Goal: Task Accomplishment & Management: Manage account settings

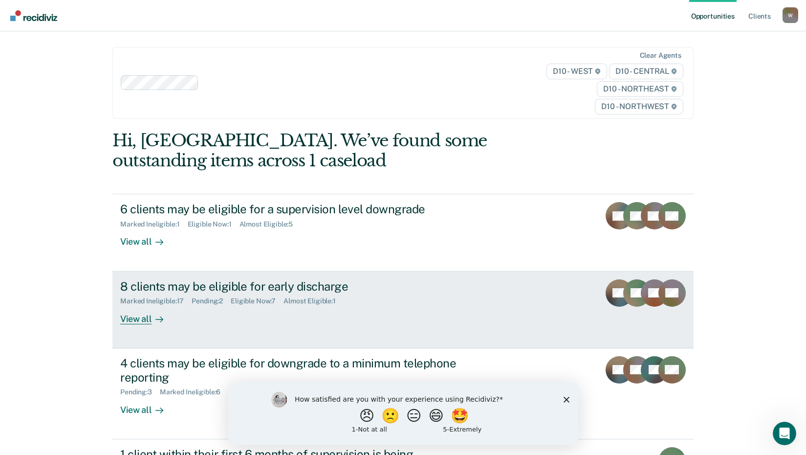
click at [135, 316] on div "View all" at bounding box center [147, 314] width 55 height 19
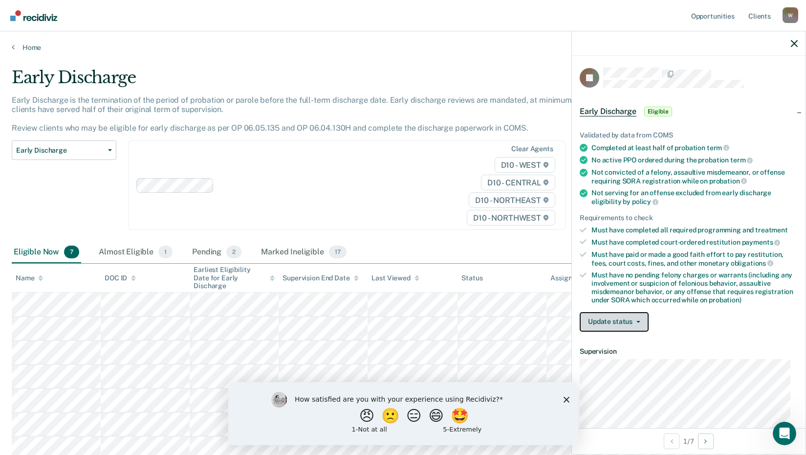
click at [616, 321] on button "Update status" at bounding box center [614, 322] width 69 height 20
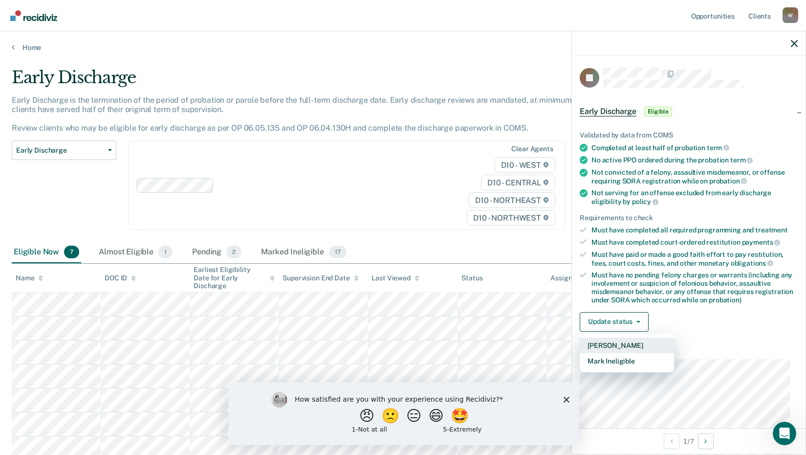
click at [627, 346] on button "[PERSON_NAME]" at bounding box center [627, 345] width 94 height 16
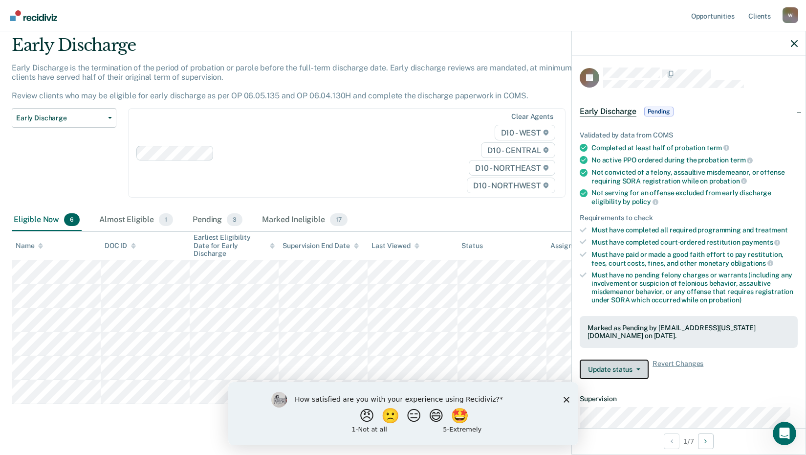
scroll to position [47, 0]
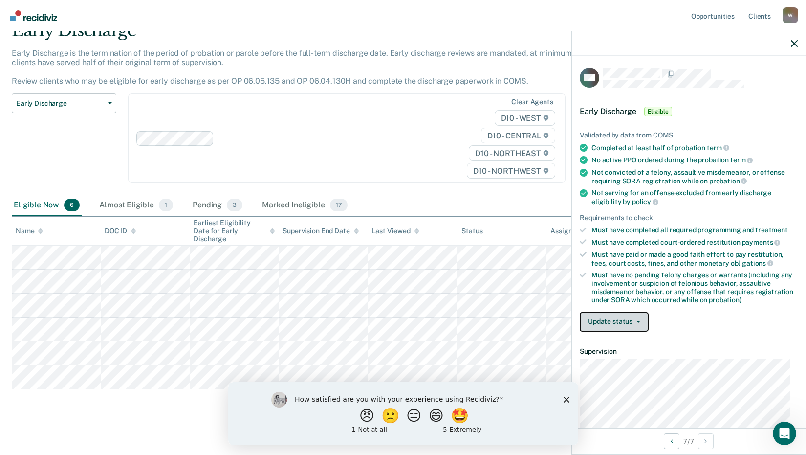
click at [599, 323] on button "Update status" at bounding box center [614, 322] width 69 height 20
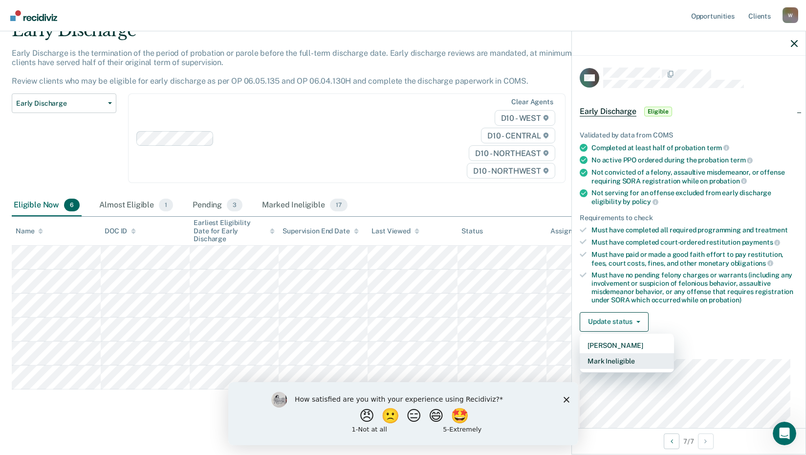
click at [623, 358] on button "Mark Ineligible" at bounding box center [627, 361] width 94 height 16
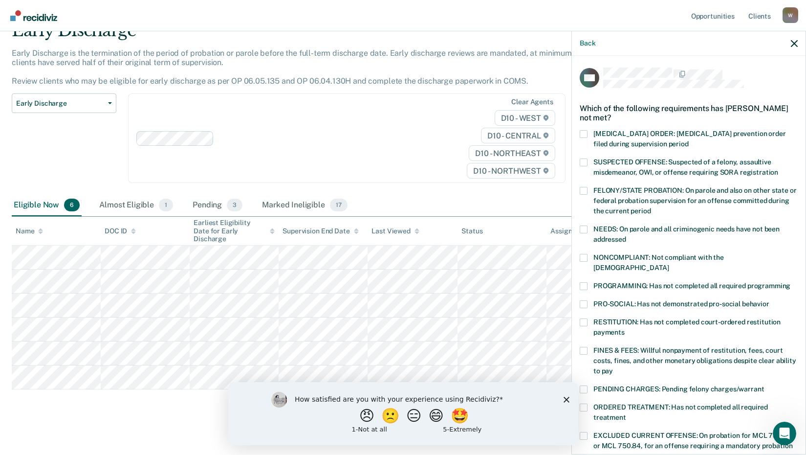
click at [580, 282] on span at bounding box center [584, 286] width 8 height 8
click at [791, 282] on input "PROGRAMMING: Has not completed all required programming" at bounding box center [791, 282] width 0 height 0
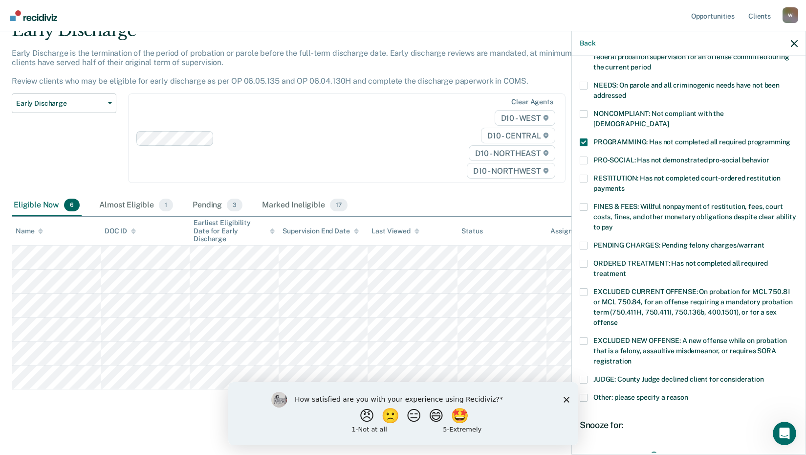
scroll to position [147, 0]
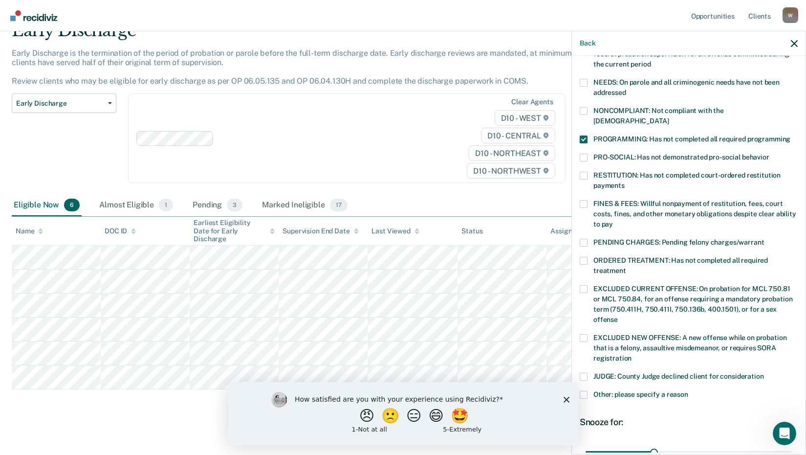
click at [586, 391] on label "Other: please specify a reason" at bounding box center [689, 396] width 218 height 10
click at [689, 391] on input "Other: please specify a reason" at bounding box center [689, 391] width 0 height 0
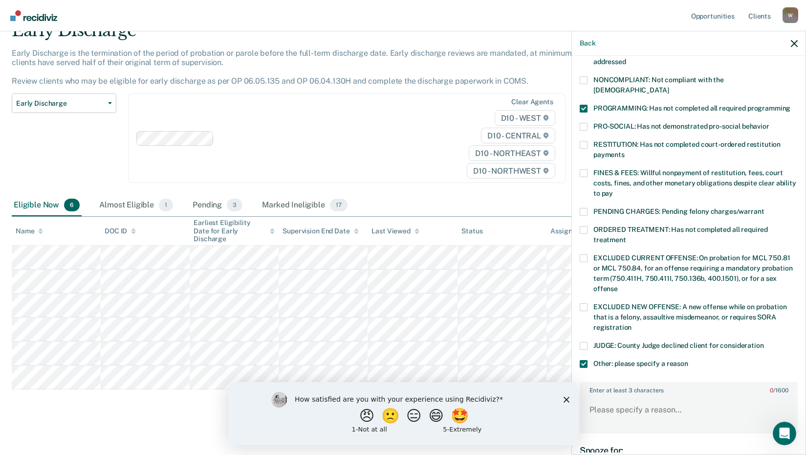
scroll to position [244, 0]
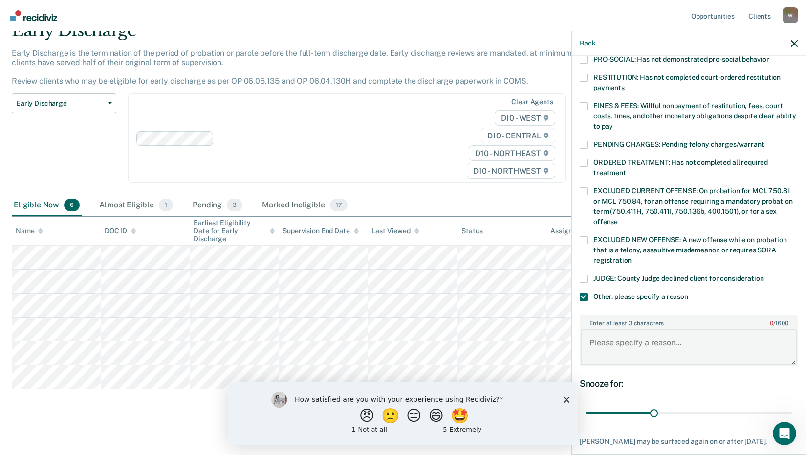
click at [602, 329] on textarea "Enter at least 3 characters 0 / 1600" at bounding box center [689, 347] width 216 height 36
type textarea "Has a pending VOP"
drag, startPoint x: 650, startPoint y: 402, endPoint x: 789, endPoint y: 398, distance: 138.9
type input "90"
click at [789, 404] on input "range" at bounding box center [689, 412] width 206 height 17
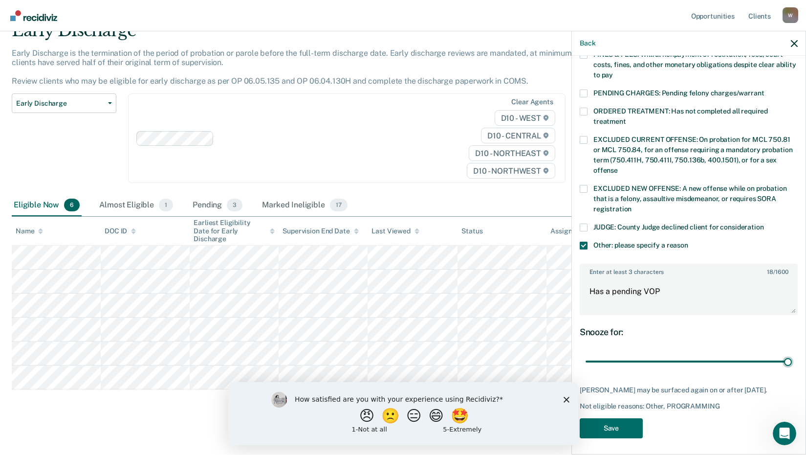
scroll to position [296, 0]
click at [629, 429] on button "Save" at bounding box center [611, 428] width 63 height 20
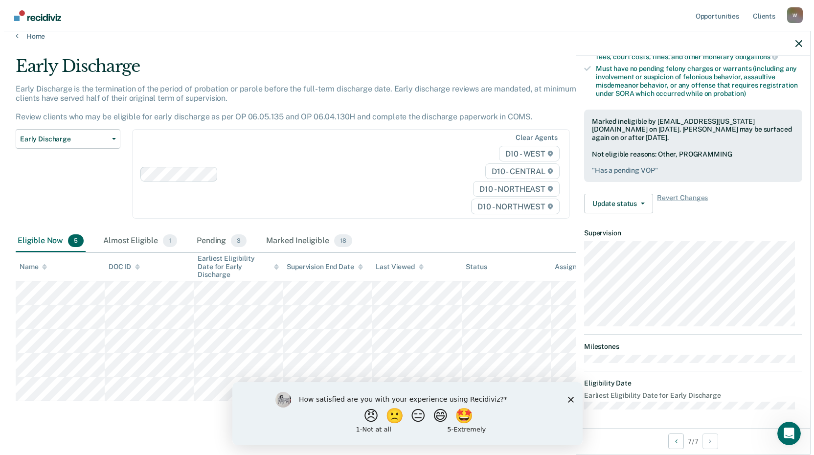
scroll to position [0, 0]
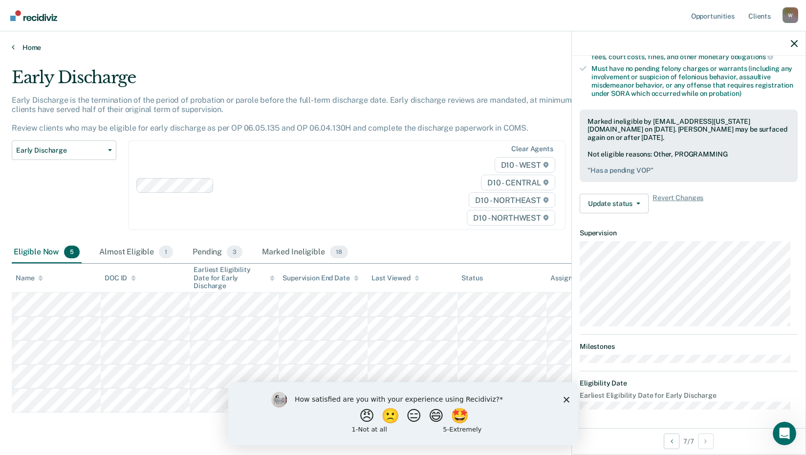
click at [23, 46] on link "Home" at bounding box center [403, 47] width 783 height 9
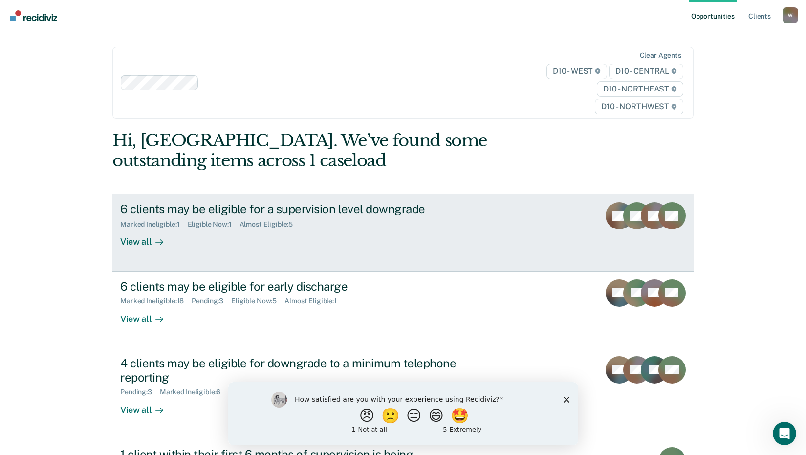
click at [132, 240] on div "View all" at bounding box center [147, 237] width 55 height 19
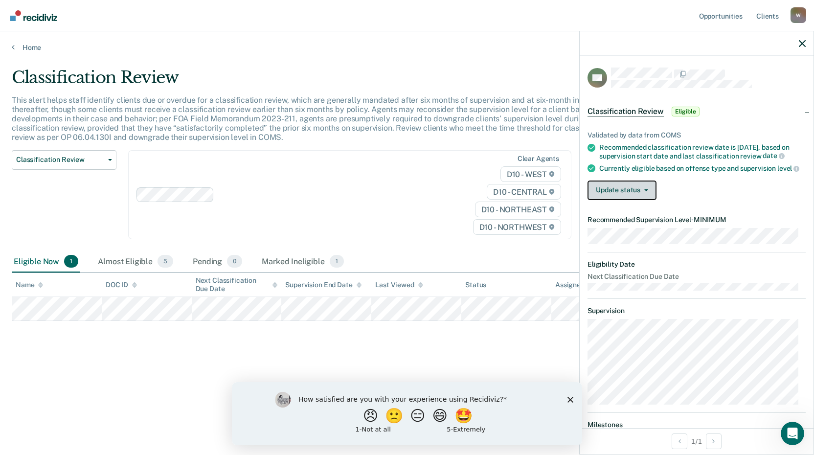
click at [621, 200] on button "Update status" at bounding box center [621, 190] width 69 height 20
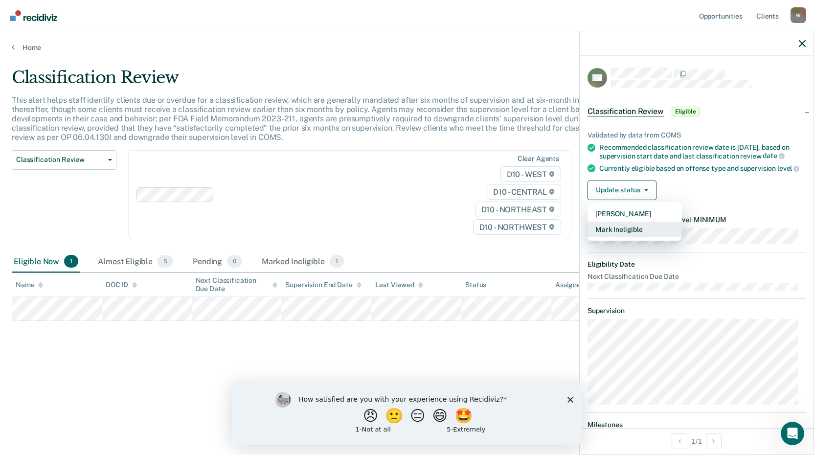
click at [622, 237] on button "Mark Ineligible" at bounding box center [634, 230] width 94 height 16
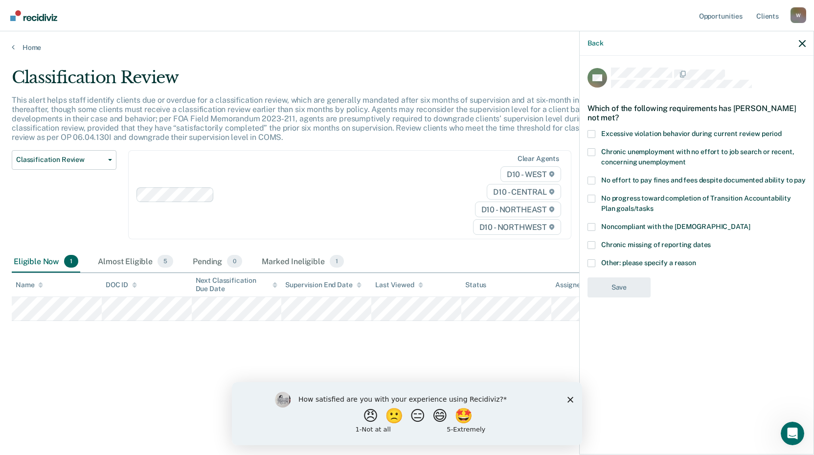
click at [595, 264] on span at bounding box center [591, 263] width 8 height 8
click at [696, 259] on input "Other: please specify a reason" at bounding box center [696, 259] width 0 height 0
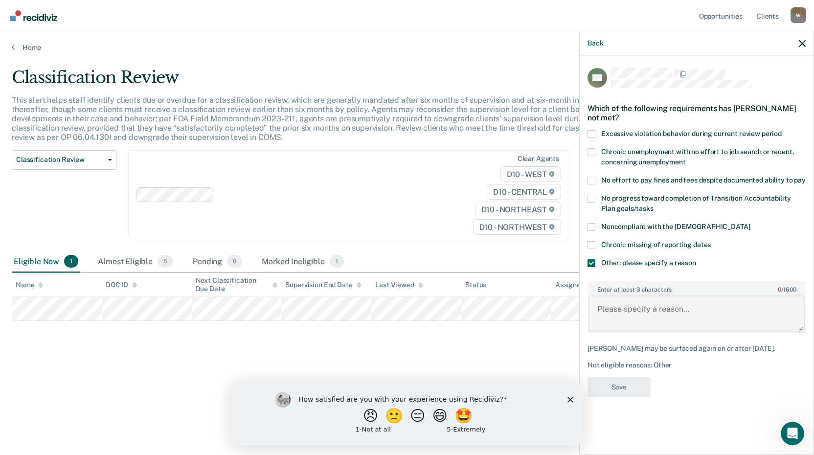
click at [651, 320] on textarea "Enter at least 3 characters 0 / 1600" at bounding box center [696, 313] width 216 height 36
type textarea "S"
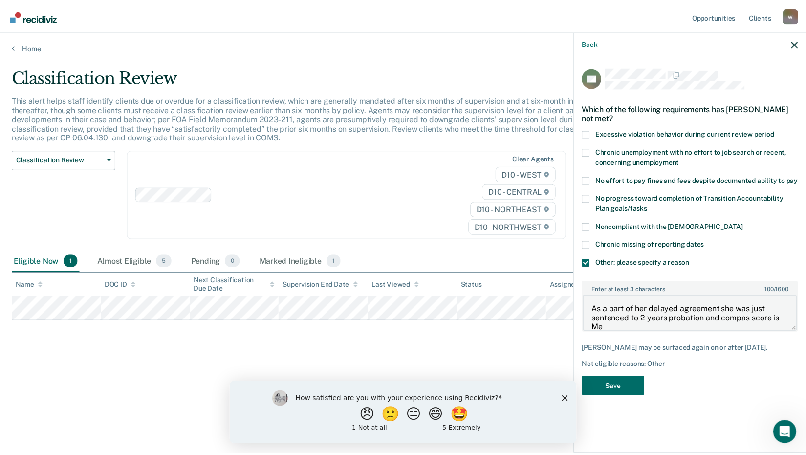
scroll to position [1, 0]
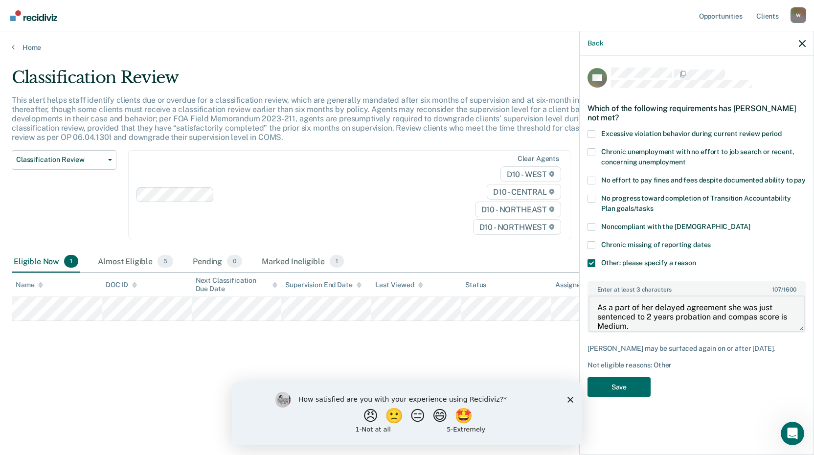
drag, startPoint x: 755, startPoint y: 317, endPoint x: 705, endPoint y: 327, distance: 51.9
click at [705, 327] on textarea "As a part of her delayed agreement she was just sentenced to 2 years probation …" at bounding box center [696, 313] width 216 height 36
type textarea "As a part of her delayed agreement she was just sentenced to 2 years probation …"
click at [637, 388] on button "Save" at bounding box center [618, 387] width 63 height 20
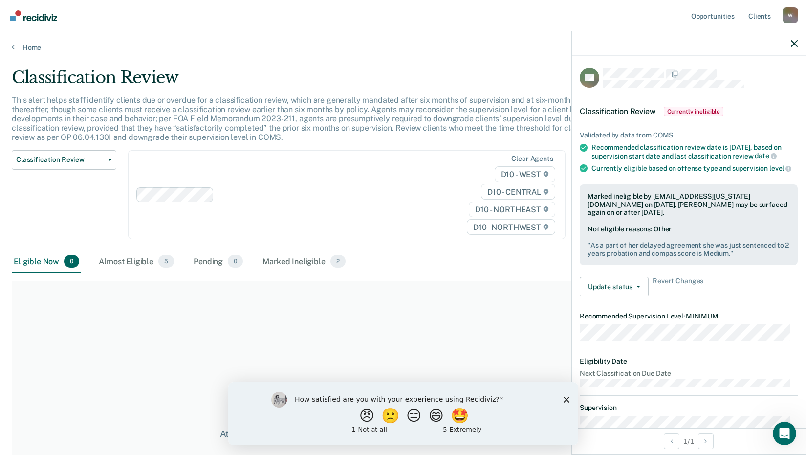
click at [568, 400] on polygon "Close survey" at bounding box center [566, 399] width 6 height 6
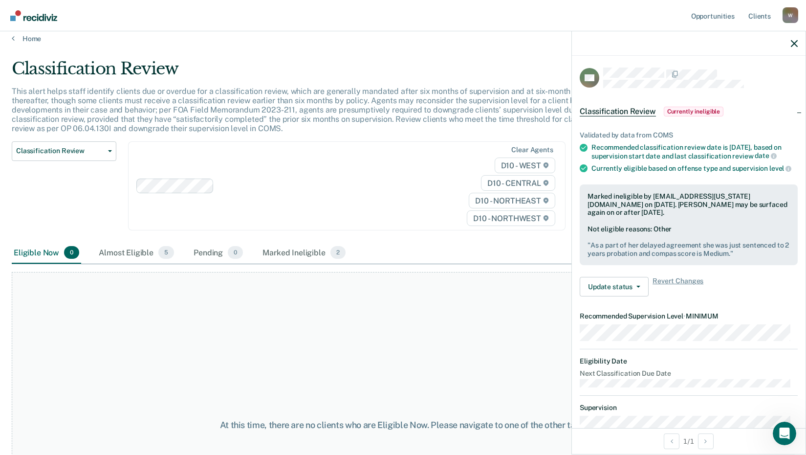
scroll to position [0, 0]
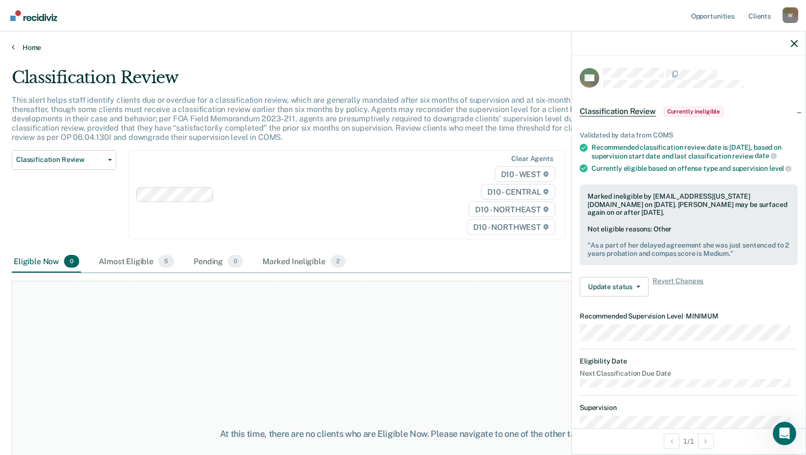
click at [36, 49] on link "Home" at bounding box center [403, 47] width 783 height 9
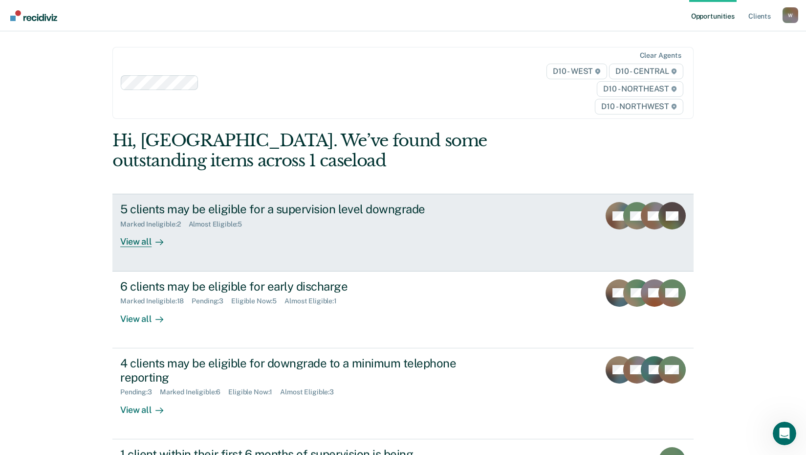
click at [135, 241] on div "View all" at bounding box center [147, 237] width 55 height 19
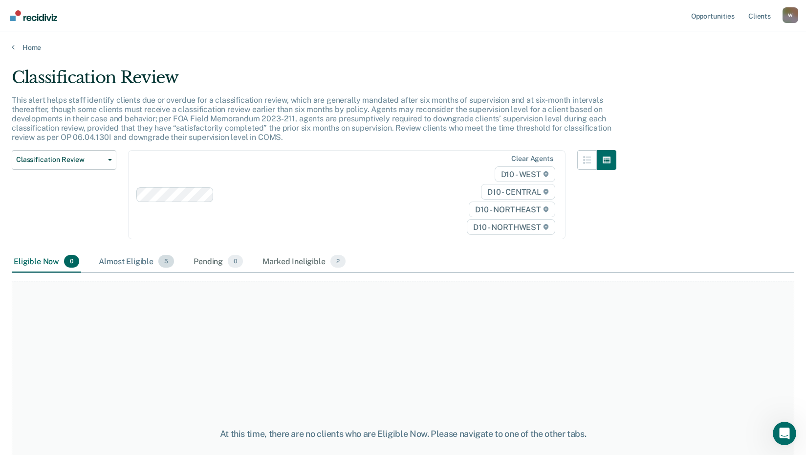
click at [128, 259] on div "Almost Eligible 5" at bounding box center [136, 262] width 79 height 22
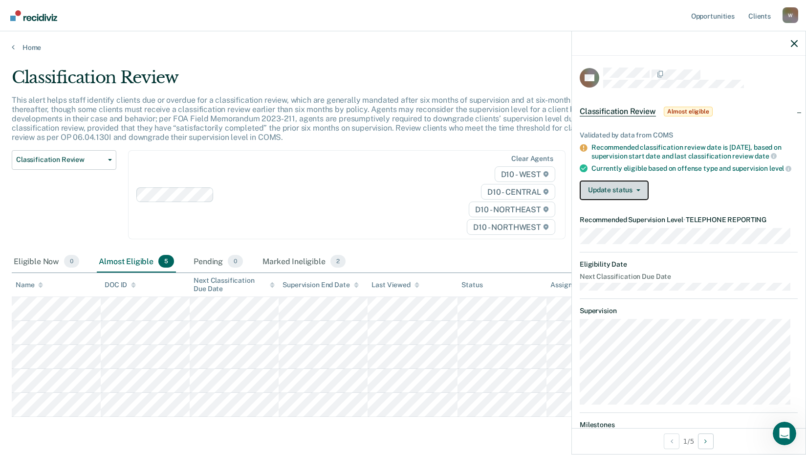
click at [622, 200] on button "Update status" at bounding box center [614, 190] width 69 height 20
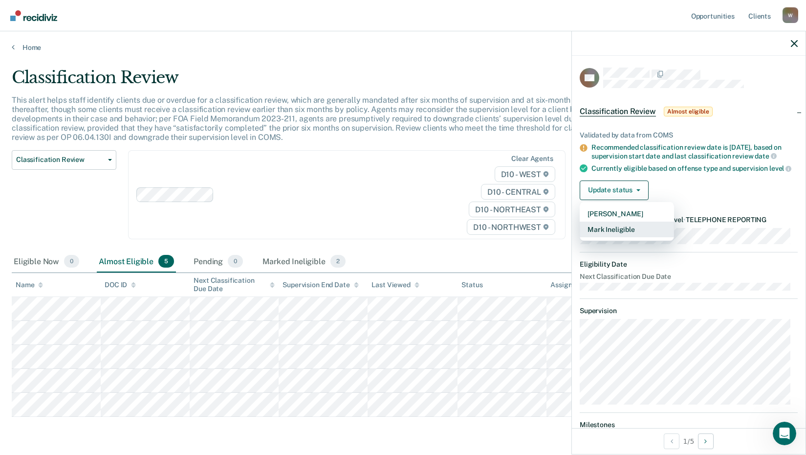
click at [619, 237] on button "Mark Ineligible" at bounding box center [627, 230] width 94 height 16
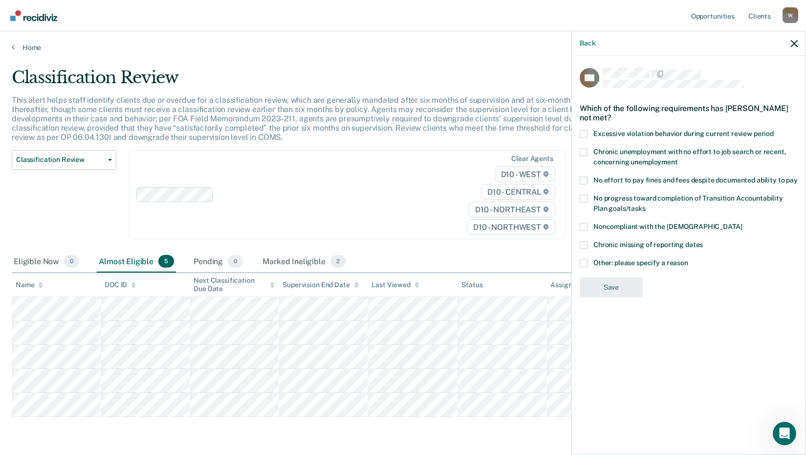
click at [584, 260] on span at bounding box center [584, 263] width 8 height 8
click at [689, 259] on input "Other: please specify a reason" at bounding box center [689, 259] width 0 height 0
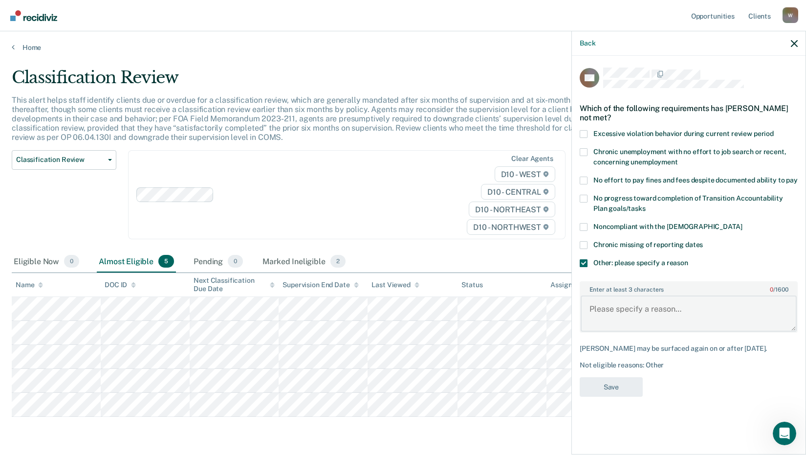
click at [633, 305] on textarea "Enter at least 3 characters 0 / 1600" at bounding box center [689, 313] width 216 height 36
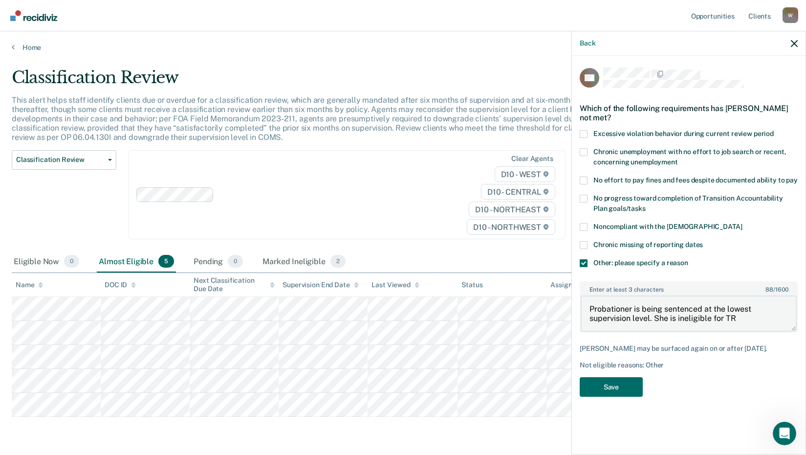
click at [749, 316] on textarea "Probationer is being sentenced at the lowest supervision level. She is ineligib…" at bounding box center [689, 313] width 216 height 36
type textarea "Probationer is being sentenced at the lowest supervision level. She is ineligib…"
click at [604, 383] on button "Save" at bounding box center [611, 387] width 63 height 20
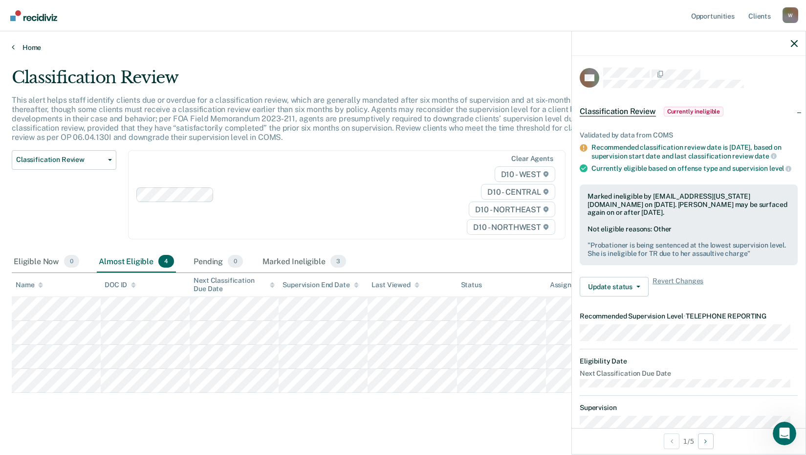
click at [24, 46] on link "Home" at bounding box center [403, 47] width 783 height 9
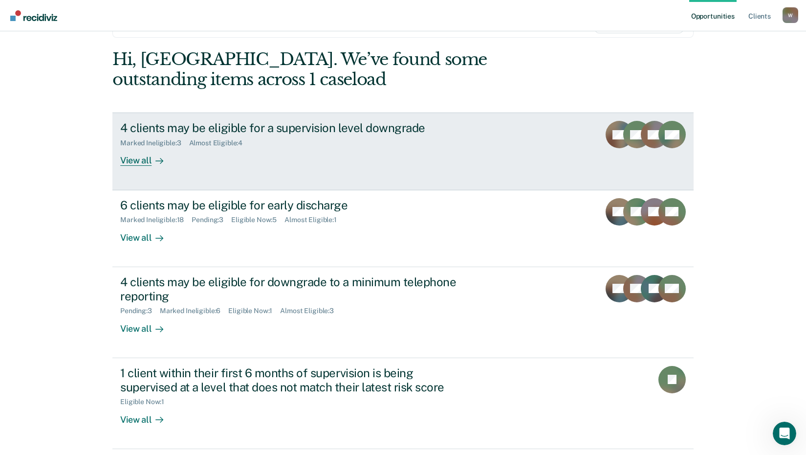
scroll to position [135, 0]
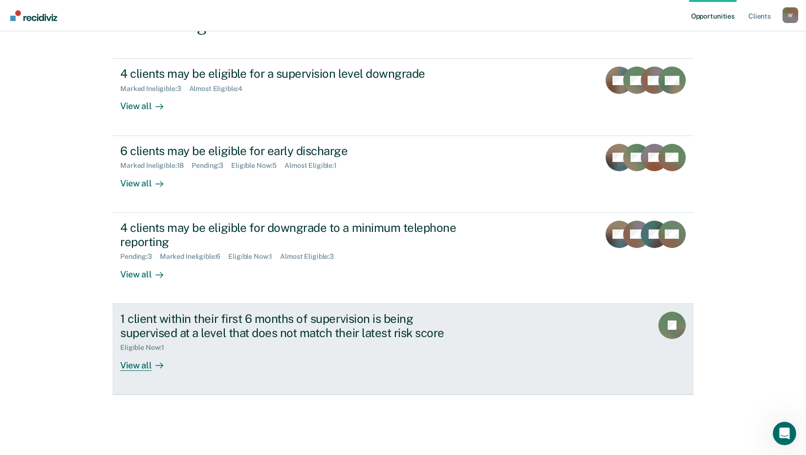
click at [136, 369] on div "View all" at bounding box center [147, 361] width 55 height 19
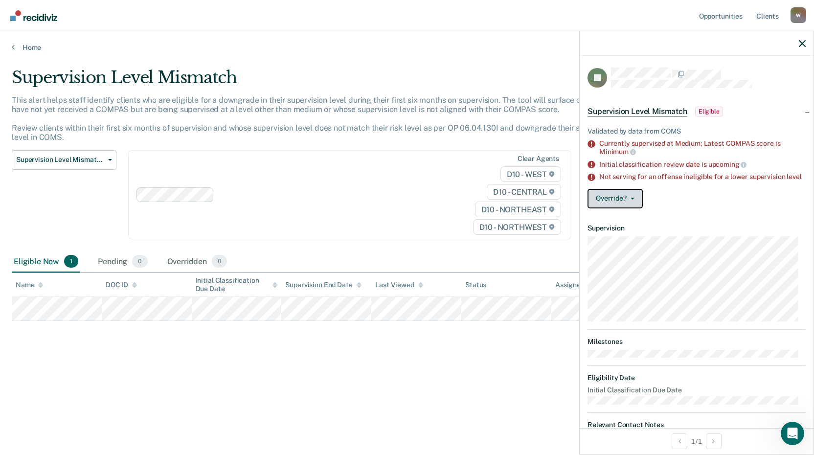
click at [614, 199] on button "Override?" at bounding box center [614, 199] width 55 height 20
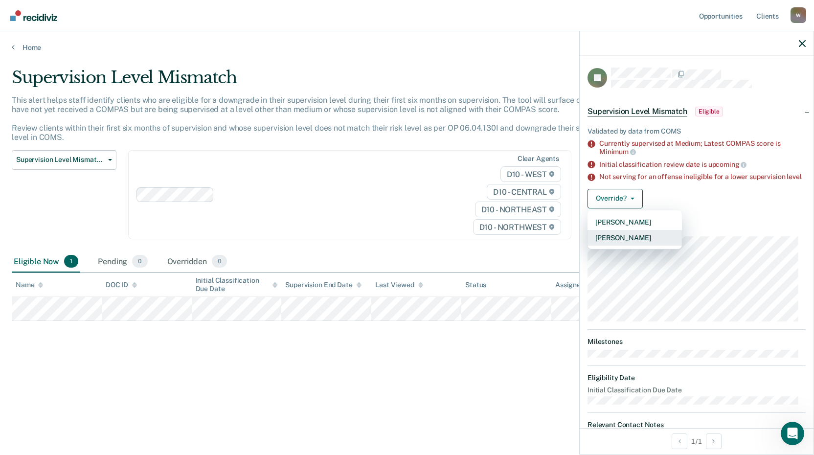
click at [630, 245] on button "[PERSON_NAME]" at bounding box center [634, 238] width 94 height 16
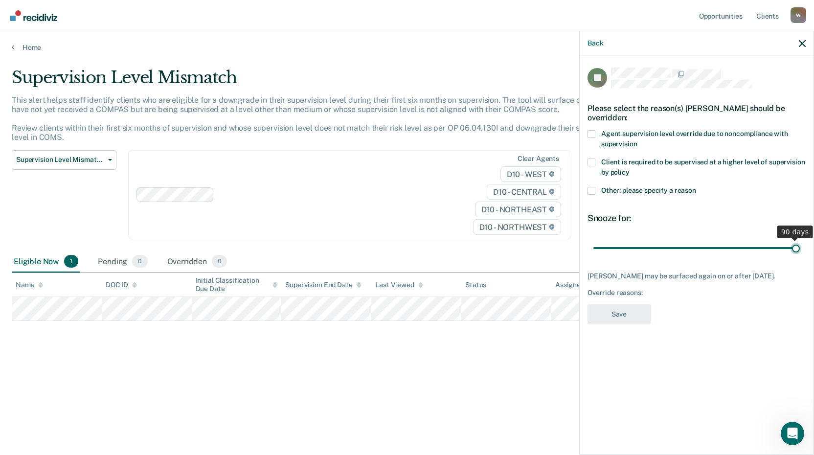
drag, startPoint x: 663, startPoint y: 245, endPoint x: 817, endPoint y: 241, distance: 154.1
type input "90"
click at [800, 241] on input "range" at bounding box center [696, 247] width 206 height 17
click at [593, 191] on span at bounding box center [591, 191] width 8 height 8
click at [696, 187] on input "Other: please specify a reason" at bounding box center [696, 187] width 0 height 0
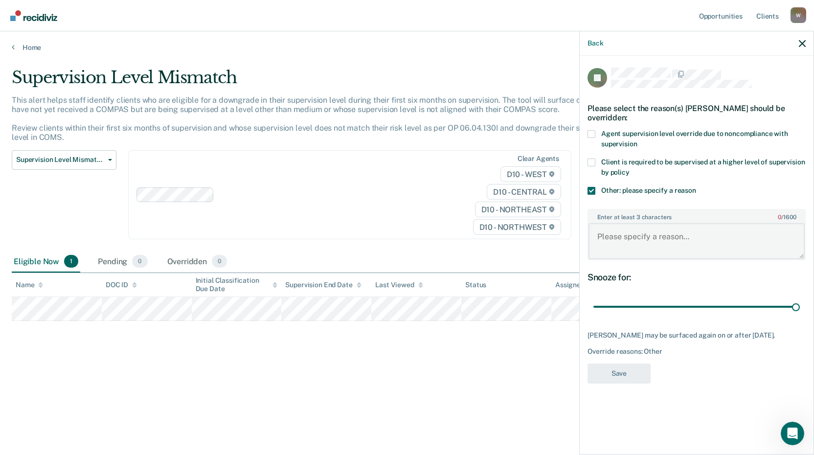
click at [643, 233] on textarea "Enter at least 3 characters 0 / 1600" at bounding box center [696, 241] width 216 height 36
type textarea "C"
type textarea "O"
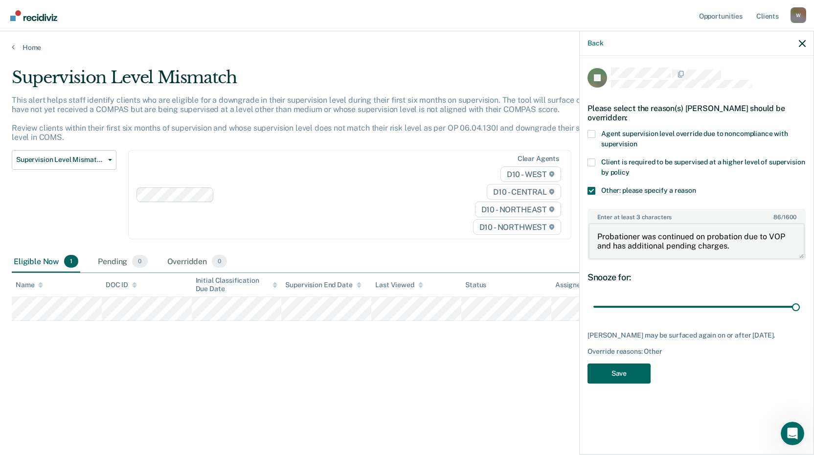
type textarea "Probationer was continued on probation due to VOP and has additional pending ch…"
click at [622, 371] on button "Save" at bounding box center [618, 373] width 63 height 20
